Goal: Information Seeking & Learning: Learn about a topic

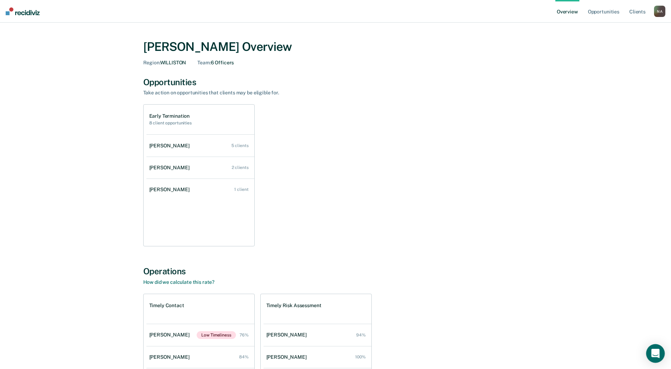
click at [656, 356] on icon "Open Intercom Messenger" at bounding box center [655, 353] width 8 height 9
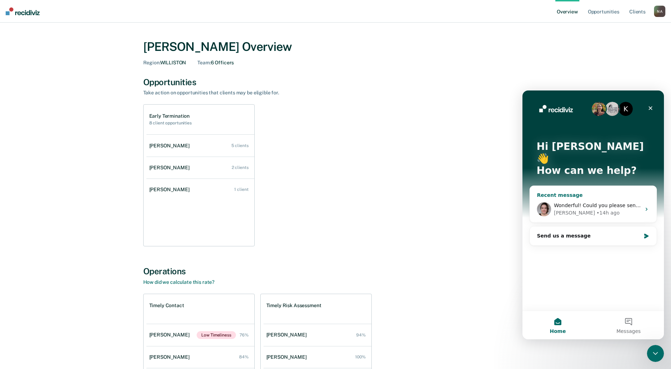
click at [596, 209] on div "• 14h ago" at bounding box center [607, 212] width 23 height 7
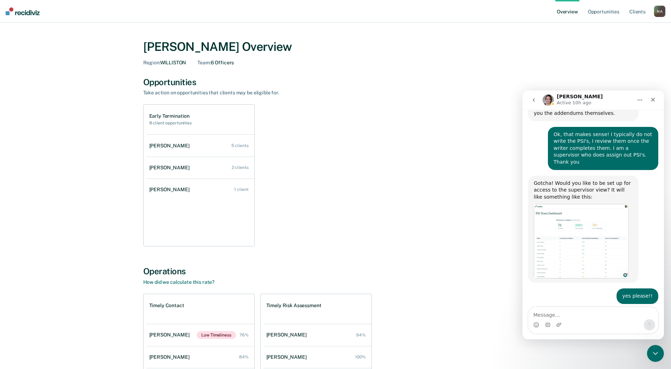
scroll to position [222, 0]
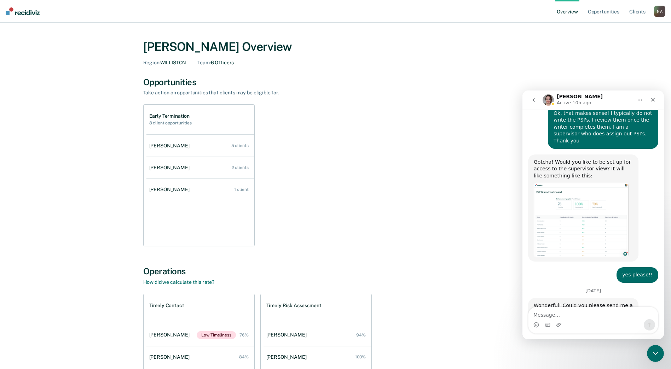
click at [544, 315] on textarea "Message…" at bounding box center [592, 313] width 129 height 12
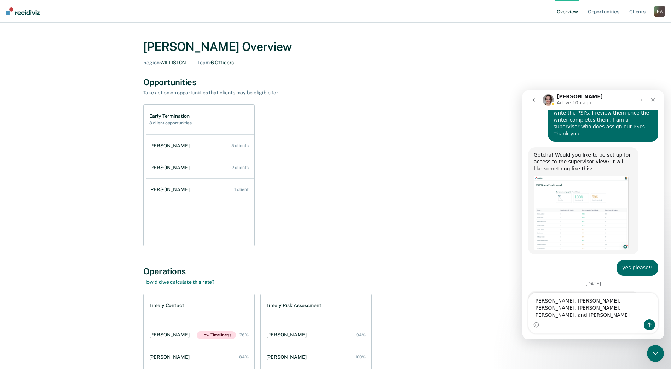
type textarea "[PERSON_NAME], [PERSON_NAME], [PERSON_NAME], [PERSON_NAME], [PERSON_NAME], and …"
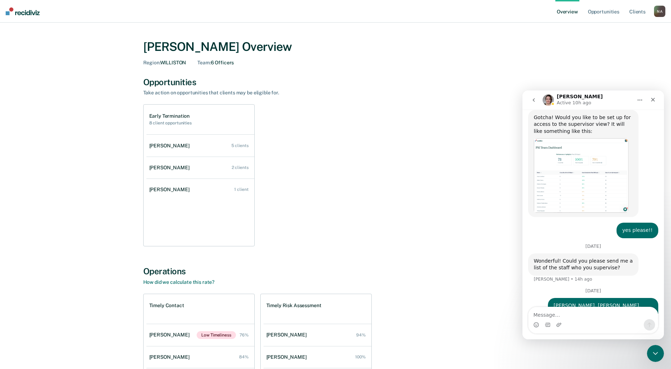
click at [358, 177] on div "Early Termination 8 client opportunities [PERSON_NAME] 5 clients [PERSON_NAME] …" at bounding box center [335, 175] width 385 height 142
click at [534, 99] on icon "go back" at bounding box center [534, 100] width 6 height 6
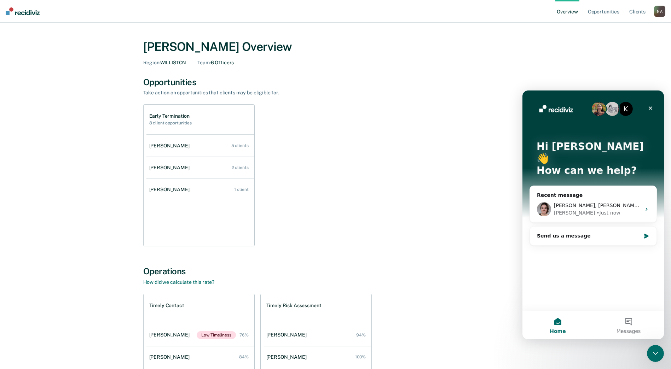
click at [511, 98] on div "Opportunities Take action on opportunities that clients may be eligible for. Ea…" at bounding box center [335, 162] width 385 height 170
